Goal: Check status: Check status

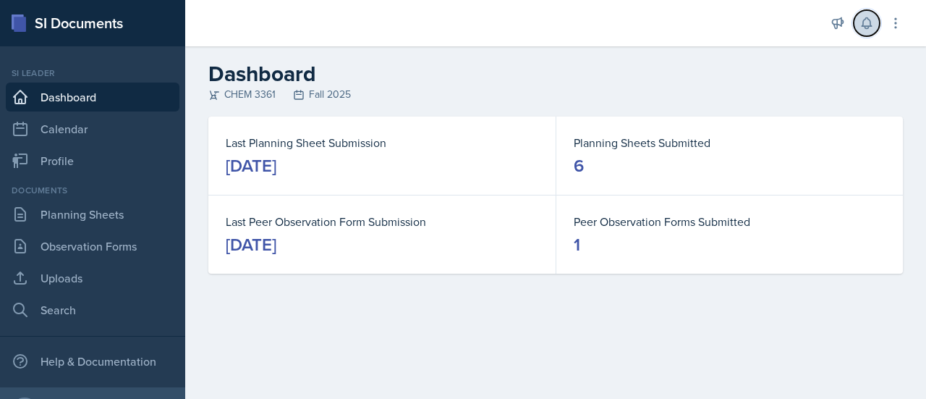
click at [861, 14] on button at bounding box center [867, 23] width 26 height 26
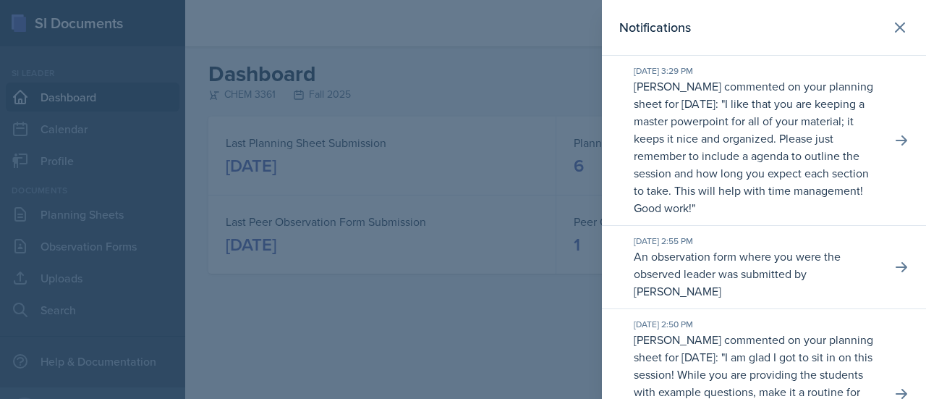
click at [637, 195] on p "I like that you are keeping a master powerpoint for all of your material; it ke…" at bounding box center [751, 155] width 235 height 120
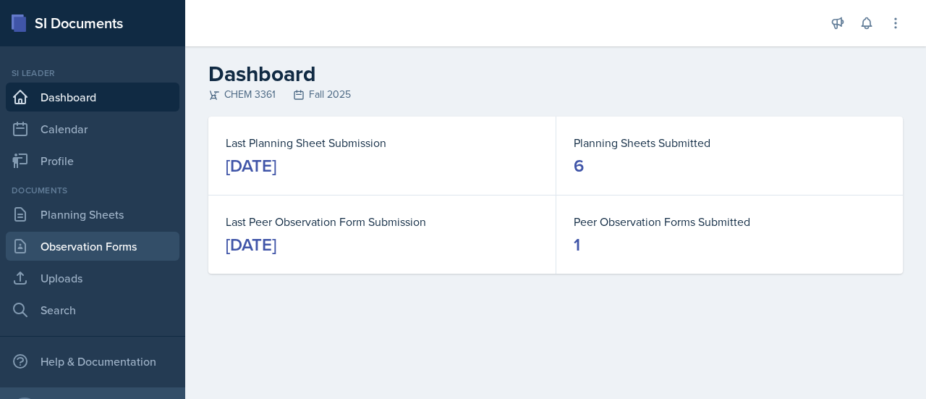
click at [94, 255] on link "Observation Forms" at bounding box center [93, 245] width 174 height 29
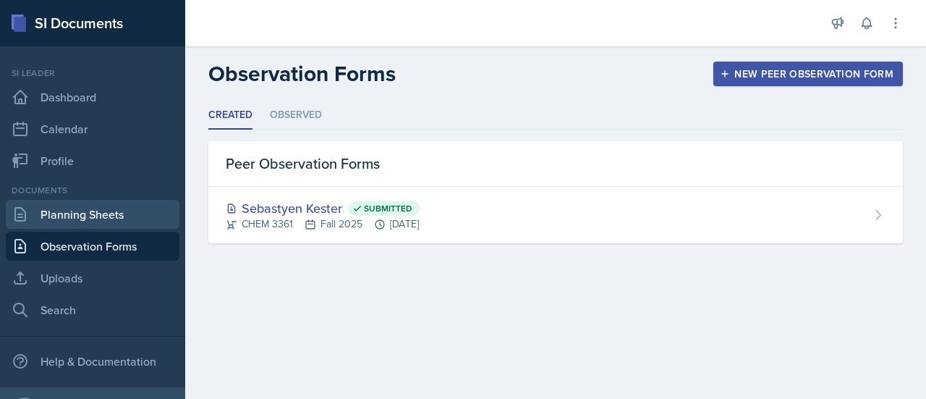
click at [132, 222] on link "Planning Sheets" at bounding box center [93, 214] width 174 height 29
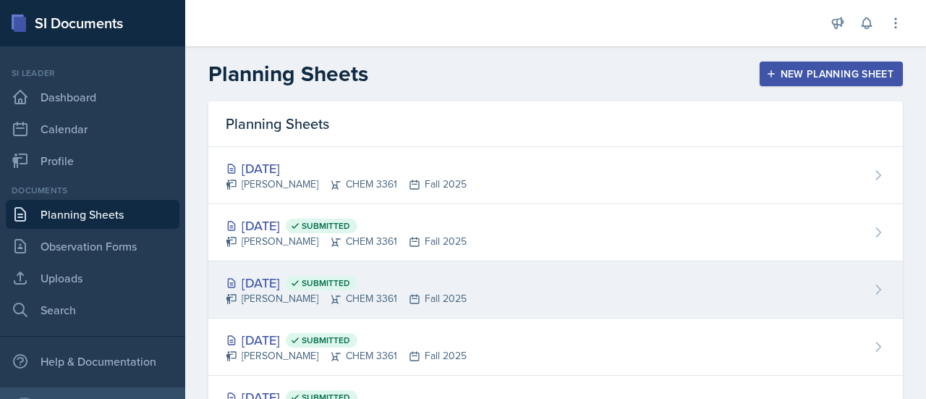
click at [488, 267] on div "[DATE] Submitted [PERSON_NAME] CHEM 3361 Fall 2025" at bounding box center [555, 289] width 694 height 57
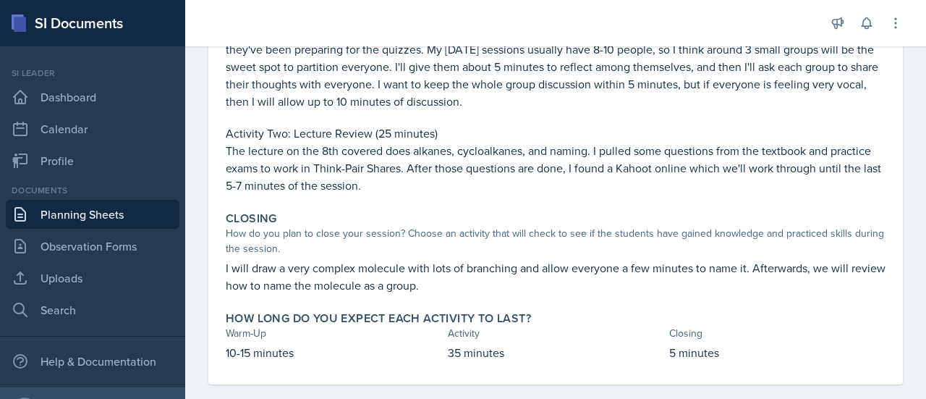
scroll to position [422, 0]
